Goal: Check status: Check status

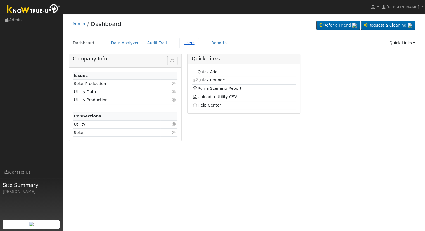
click at [179, 43] on link "Users" at bounding box center [189, 43] width 20 height 10
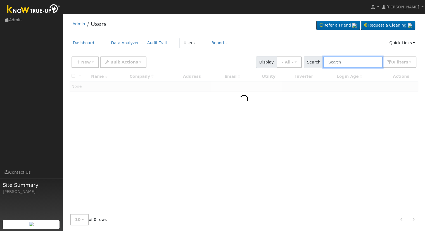
click at [353, 61] on input "text" at bounding box center [352, 61] width 59 height 11
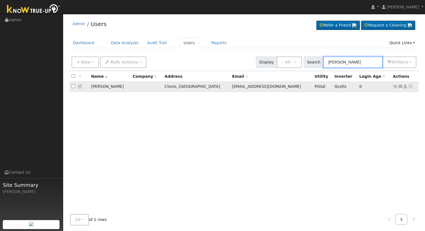
type input "[PERSON_NAME]"
click at [410, 86] on icon at bounding box center [410, 86] width 5 height 4
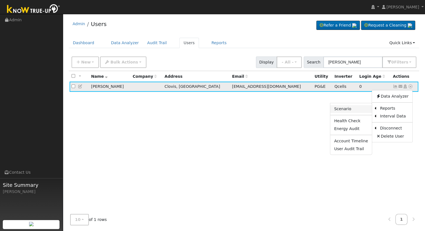
click at [366, 109] on link "Scenario" at bounding box center [351, 109] width 42 height 8
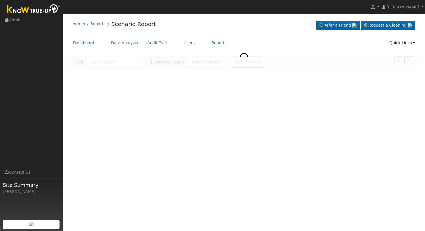
type input "[PERSON_NAME]"
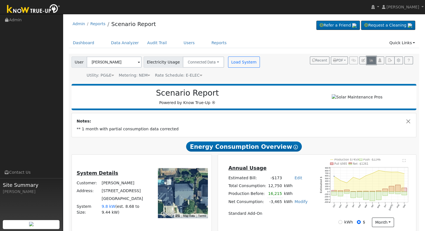
click at [373, 58] on button "button" at bounding box center [371, 60] width 9 height 8
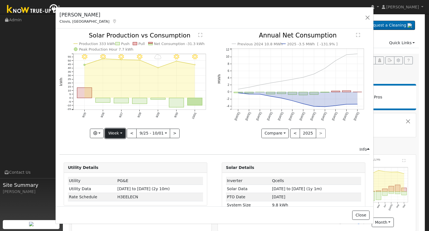
click at [114, 131] on button "Week" at bounding box center [115, 132] width 20 height 9
click at [122, 159] on link "Month" at bounding box center [124, 160] width 39 height 8
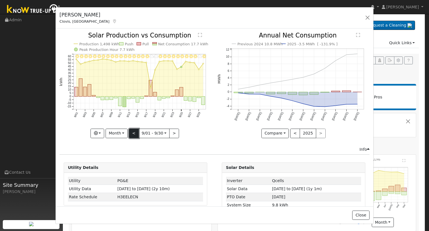
click at [132, 132] on button "<" at bounding box center [134, 132] width 10 height 9
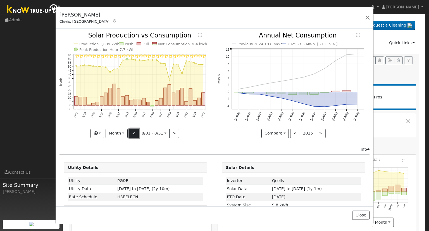
click at [132, 132] on button "<" at bounding box center [134, 132] width 10 height 9
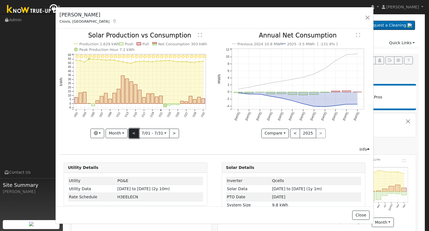
click at [132, 132] on button "<" at bounding box center [134, 132] width 10 height 9
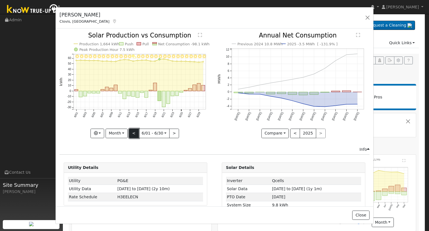
click at [132, 132] on button "<" at bounding box center [134, 132] width 10 height 9
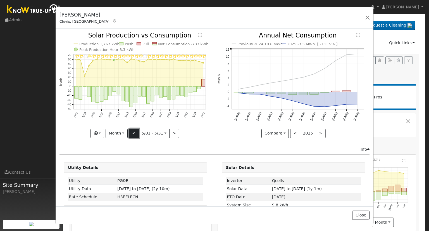
click at [132, 132] on button "<" at bounding box center [134, 132] width 10 height 9
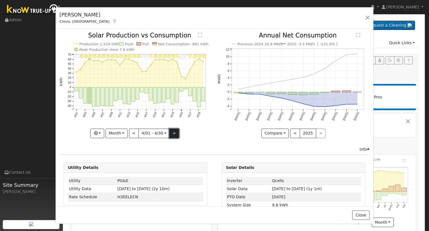
click at [172, 131] on button ">" at bounding box center [174, 132] width 10 height 9
type input "2025-05-01"
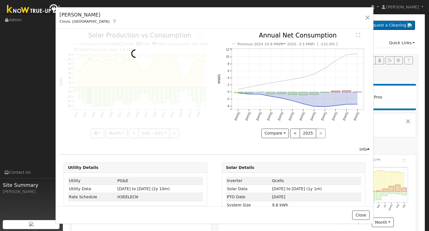
click at [172, 131] on div at bounding box center [135, 84] width 152 height 105
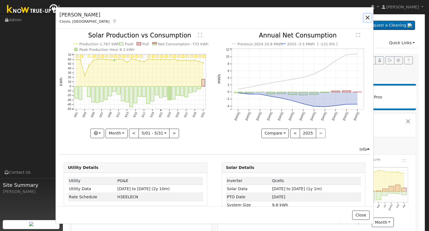
click at [368, 17] on button "button" at bounding box center [368, 18] width 8 height 8
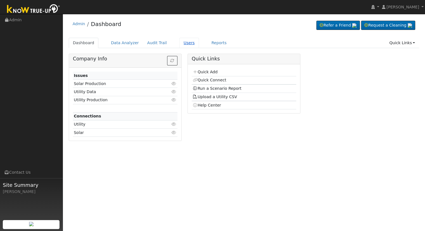
click at [179, 43] on link "Users" at bounding box center [189, 43] width 20 height 10
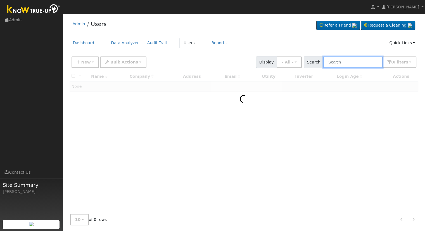
click at [344, 64] on input "text" at bounding box center [352, 61] width 59 height 11
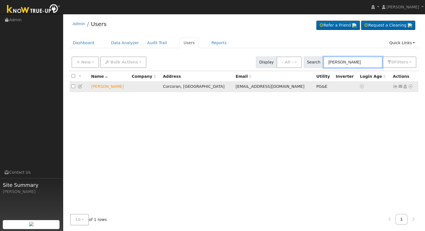
type input "manuel salinas"
click at [411, 86] on icon at bounding box center [410, 86] width 5 height 4
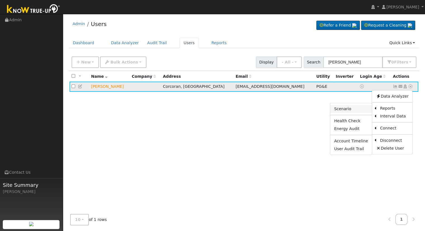
click at [360, 108] on link "Scenario" at bounding box center [351, 109] width 42 height 8
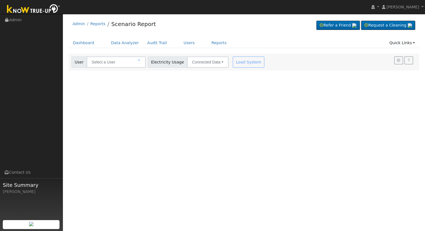
type input "[PERSON_NAME]"
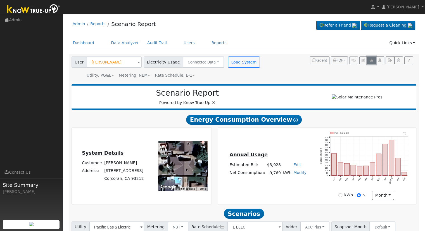
click at [371, 59] on icon "button" at bounding box center [371, 60] width 4 height 3
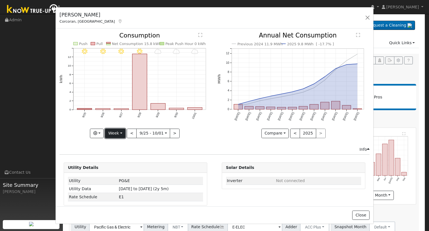
click at [114, 131] on button "Week" at bounding box center [115, 132] width 20 height 9
click at [125, 159] on link "Month" at bounding box center [124, 160] width 39 height 8
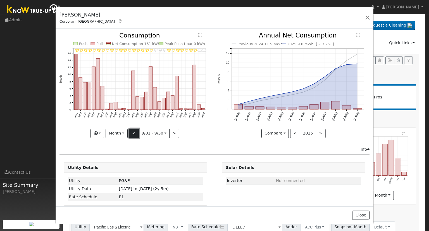
click at [131, 132] on button "<" at bounding box center [134, 132] width 10 height 9
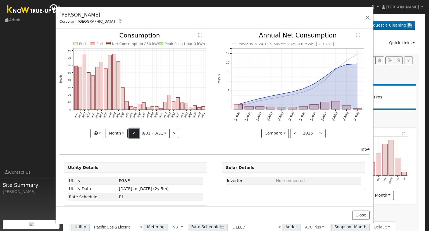
click at [131, 132] on button "<" at bounding box center [134, 132] width 10 height 9
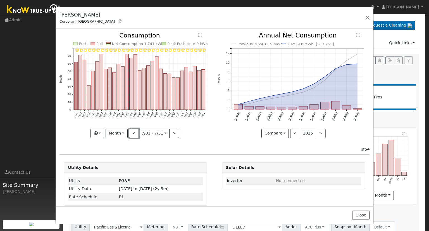
click at [134, 131] on button "<" at bounding box center [134, 132] width 10 height 9
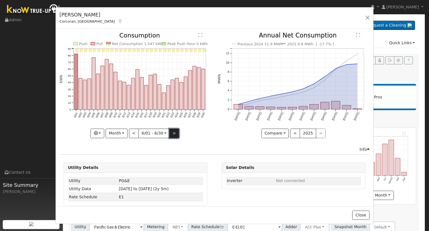
click at [174, 133] on button ">" at bounding box center [174, 132] width 10 height 9
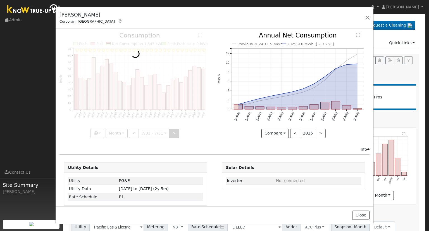
click at [174, 133] on div at bounding box center [135, 84] width 152 height 105
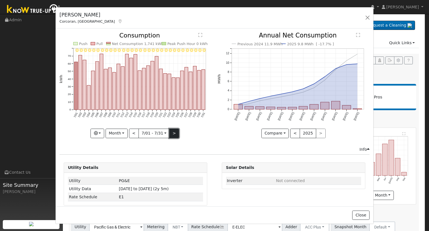
click at [173, 133] on button ">" at bounding box center [174, 132] width 10 height 9
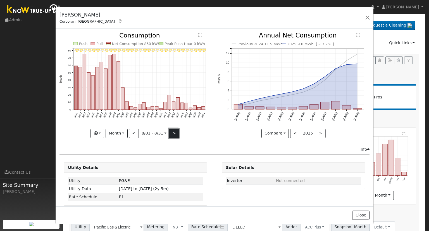
click at [172, 132] on button ">" at bounding box center [174, 132] width 10 height 9
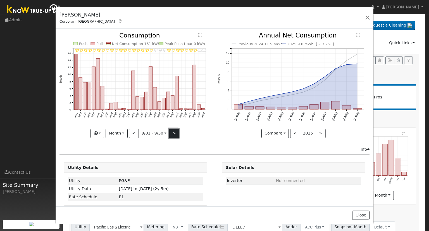
click at [172, 132] on button ">" at bounding box center [174, 132] width 10 height 9
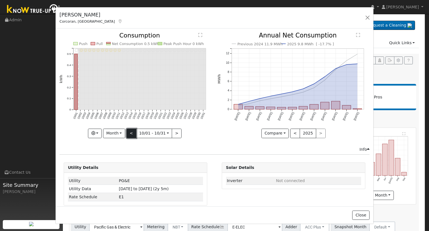
click at [132, 132] on button "<" at bounding box center [132, 132] width 10 height 9
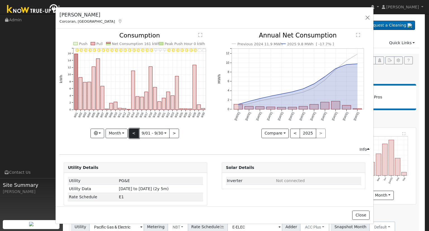
click at [132, 131] on button "<" at bounding box center [134, 132] width 10 height 9
type input "[DATE]"
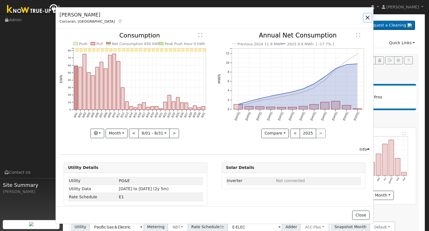
click at [366, 16] on button "button" at bounding box center [368, 18] width 8 height 8
